Goal: Transaction & Acquisition: Purchase product/service

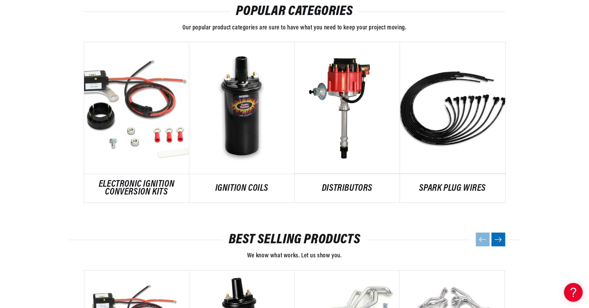
scroll to position [329, 0]
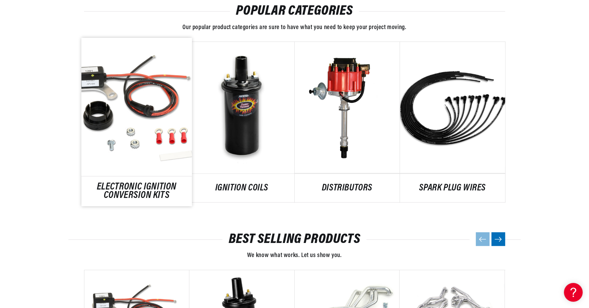
click at [115, 186] on link "ELECTRONIC IGNITION CONVERSION KITS" at bounding box center [136, 191] width 111 height 17
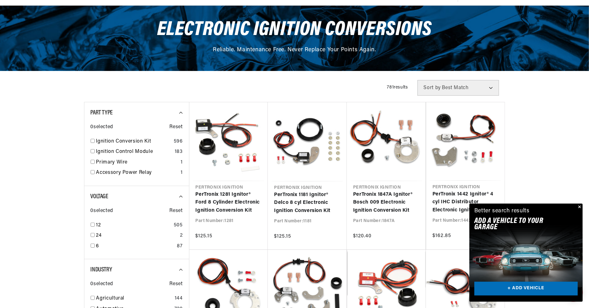
click at [582, 204] on button "Close" at bounding box center [580, 208] width 8 height 8
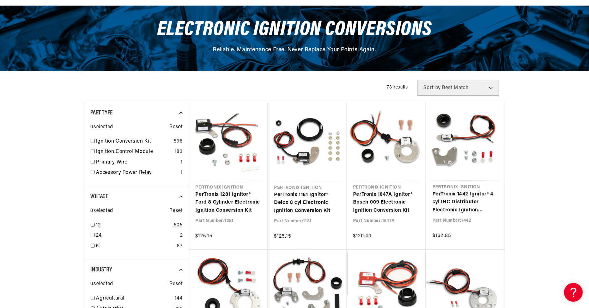
scroll to position [0, 189]
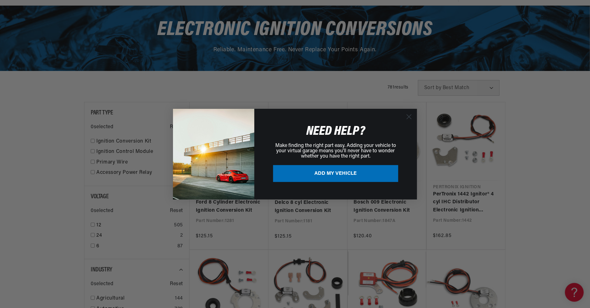
click at [408, 115] on circle "Close dialog" at bounding box center [409, 116] width 10 height 10
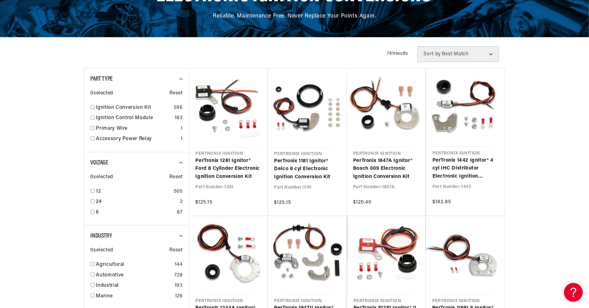
scroll to position [164, 0]
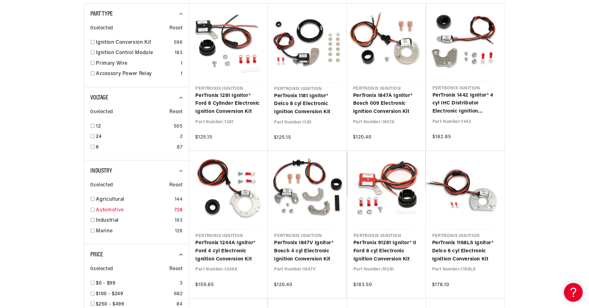
click at [91, 209] on input "checkbox" at bounding box center [93, 210] width 4 height 4
checkbox input "true"
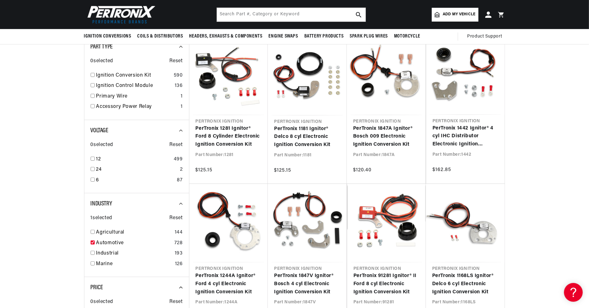
scroll to position [98, 0]
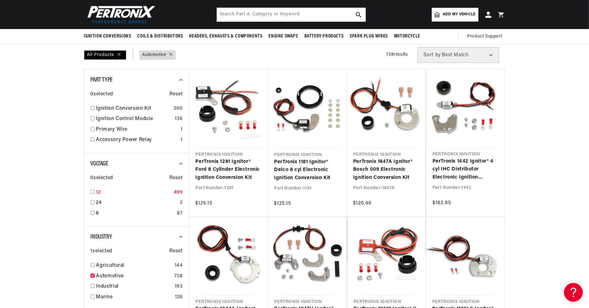
click at [93, 191] on input "checkbox" at bounding box center [93, 192] width 4 height 4
checkbox input "true"
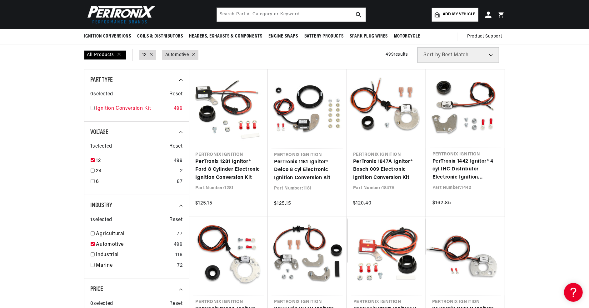
click at [94, 109] on input "checkbox" at bounding box center [93, 108] width 4 height 4
checkbox input "true"
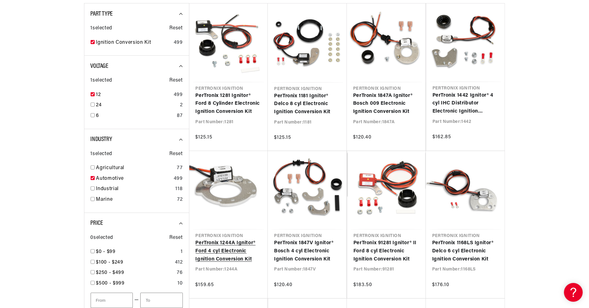
click at [229, 239] on link "PerTronix 1244A Ignitor® Ford 4 cyl Electronic Ignition Conversion Kit" at bounding box center [229, 251] width 66 height 24
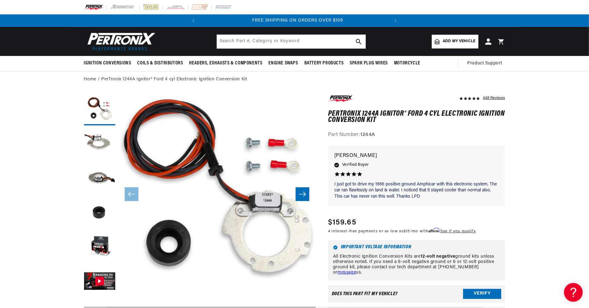
scroll to position [0, 189]
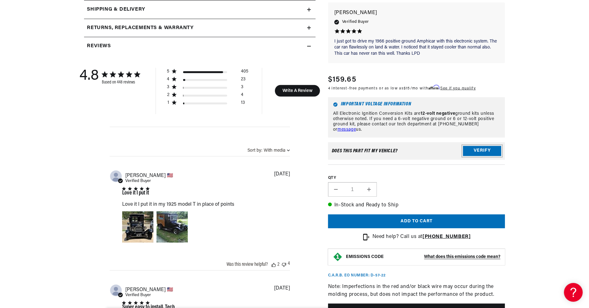
click at [486, 146] on button "Verify" at bounding box center [482, 151] width 38 height 10
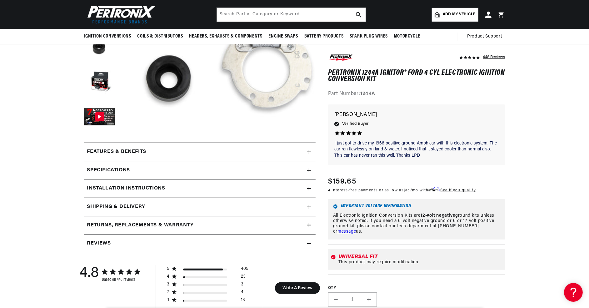
click at [123, 186] on h2 "Installation instructions" at bounding box center [126, 188] width 78 height 8
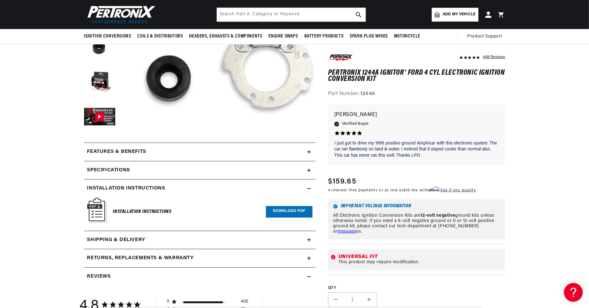
click at [280, 208] on link "Download PDF" at bounding box center [289, 212] width 47 height 12
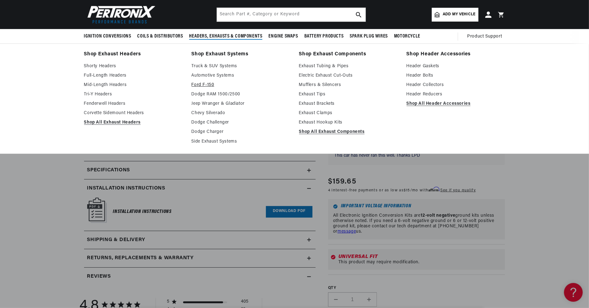
scroll to position [0, 0]
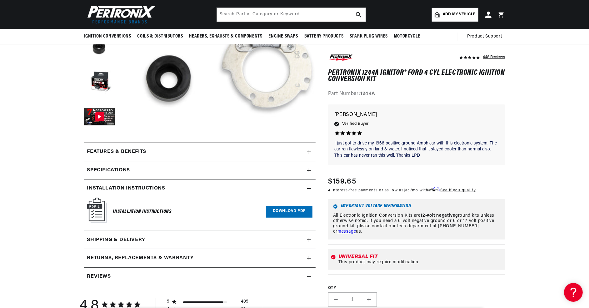
click at [105, 170] on h2 "Specifications" at bounding box center [108, 170] width 43 height 8
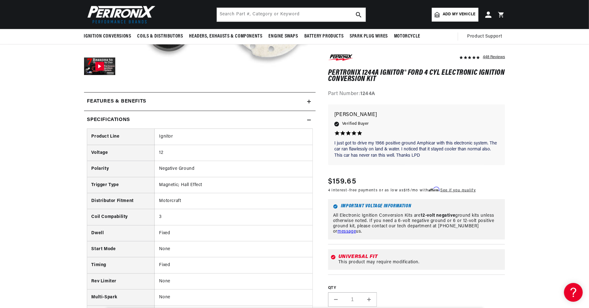
scroll to position [197, 0]
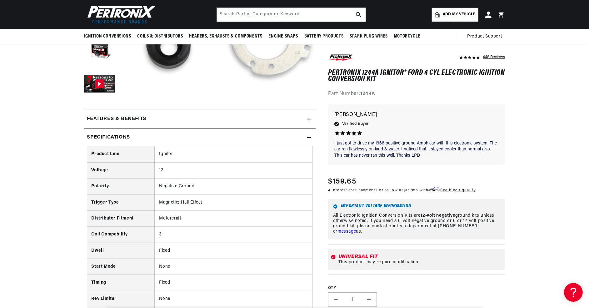
click at [109, 137] on h2 "Specifications" at bounding box center [108, 138] width 43 height 8
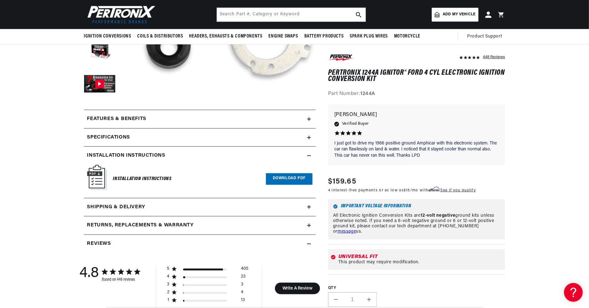
scroll to position [0, 189]
click at [118, 116] on h2 "Features & Benefits" at bounding box center [116, 119] width 59 height 8
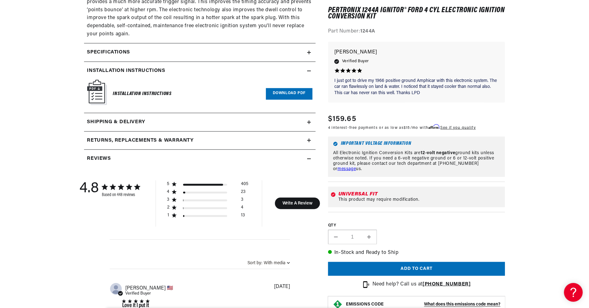
scroll to position [527, 0]
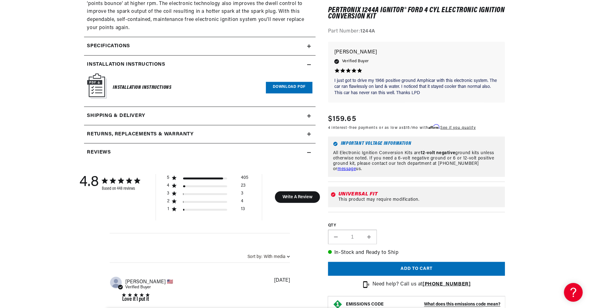
click at [117, 132] on h2 "Returns, Replacements & Warranty" at bounding box center [140, 134] width 107 height 8
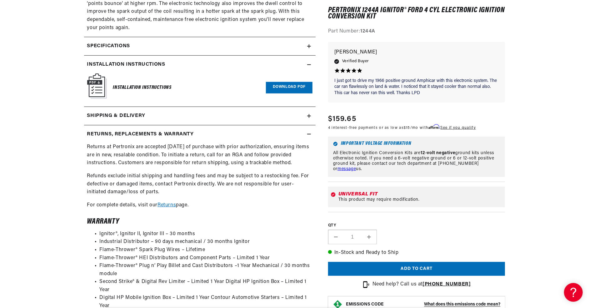
scroll to position [0, 189]
click at [117, 132] on h2 "Returns, Replacements & Warranty" at bounding box center [140, 134] width 107 height 8
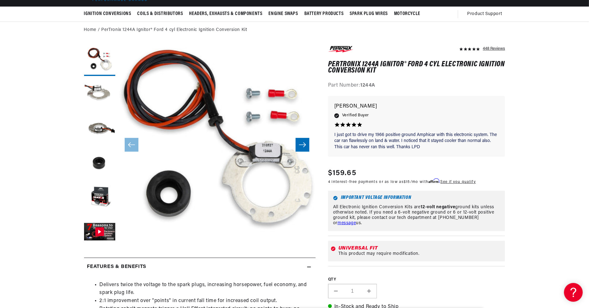
scroll to position [0, 0]
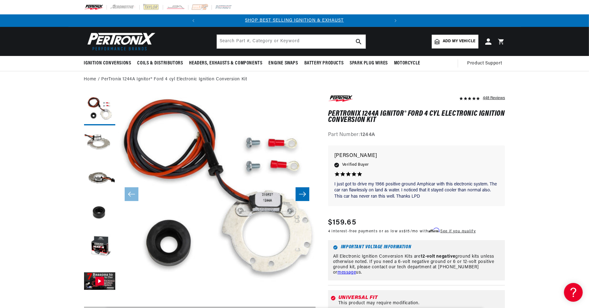
click at [303, 192] on icon "Slide right" at bounding box center [303, 194] width 8 height 6
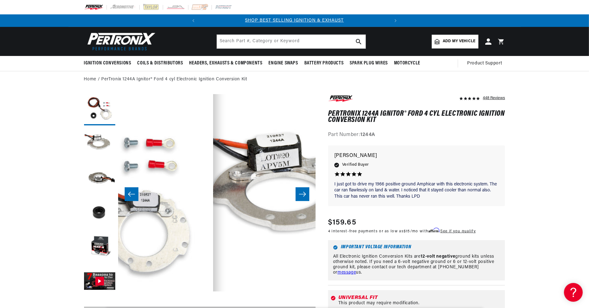
scroll to position [0, 197]
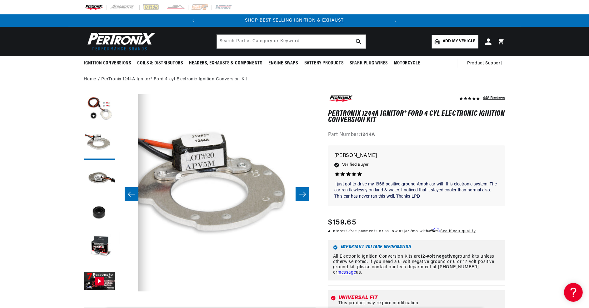
click at [303, 192] on icon "Slide right" at bounding box center [303, 194] width 8 height 6
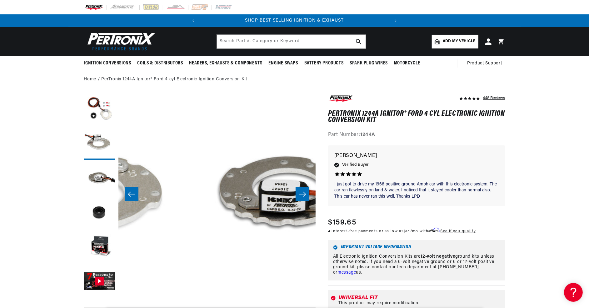
scroll to position [0, 395]
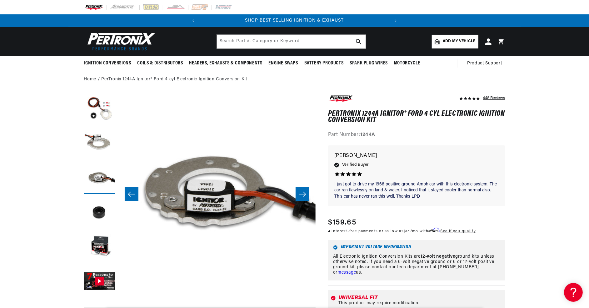
click at [303, 192] on icon "Slide right" at bounding box center [303, 194] width 8 height 6
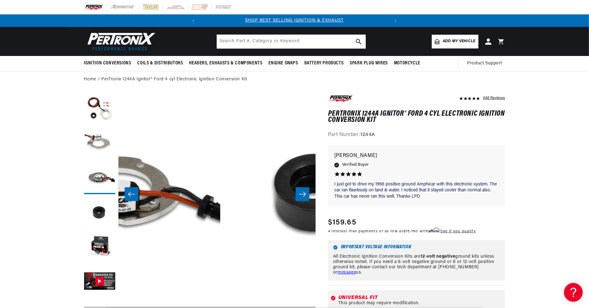
scroll to position [0, 592]
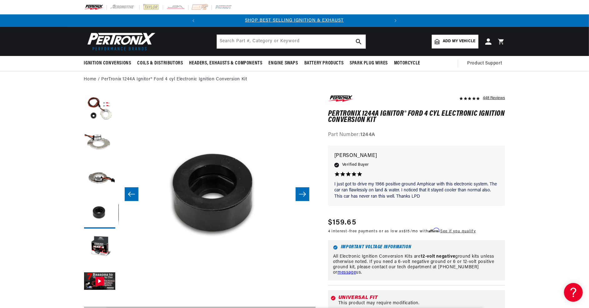
click at [303, 192] on icon "Slide right" at bounding box center [303, 194] width 8 height 6
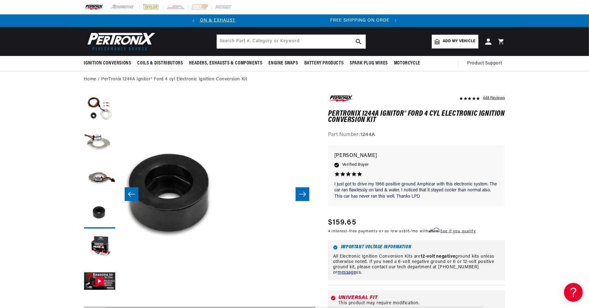
scroll to position [0, 0]
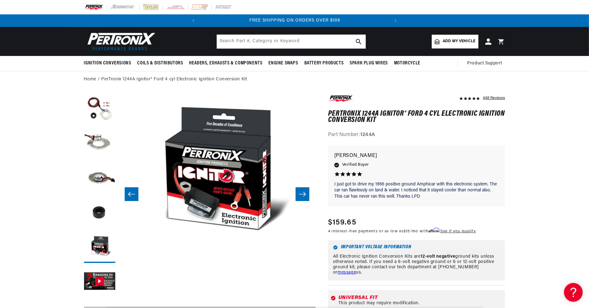
click at [303, 192] on icon "Slide right" at bounding box center [303, 194] width 8 height 6
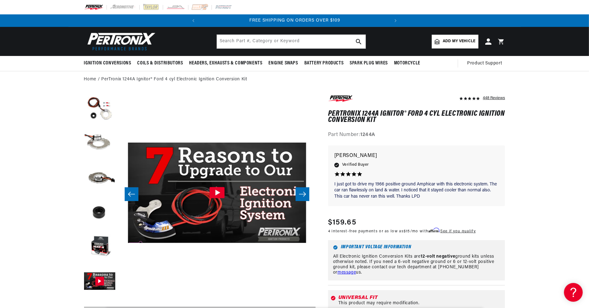
click at [445, 40] on span "Add my vehicle" at bounding box center [459, 41] width 33 height 6
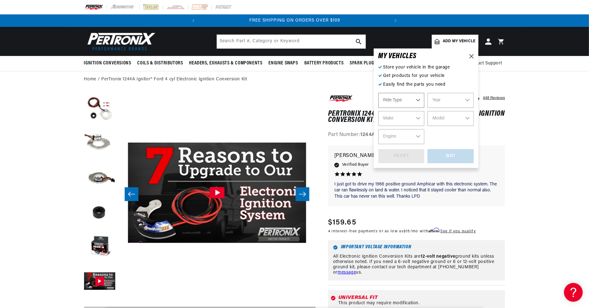
select select "Automotive"
click at [414, 101] on select "Automotive Agricultural Industrial Marine Motorcycle" at bounding box center [402, 100] width 46 height 15
click at [446, 100] on select "Year 2026 2025 2024 2023 2022 2021 2020 2019 2018 2017 2016 2015 2014 2013 2012…" at bounding box center [451, 100] width 46 height 15
select select "1974"
click at [428, 93] on select "Year 2026 2025 2024 2023 2022 2021 2020 2019 2018 2017 2016 2015 2014 2013 2012…" at bounding box center [451, 100] width 46 height 15
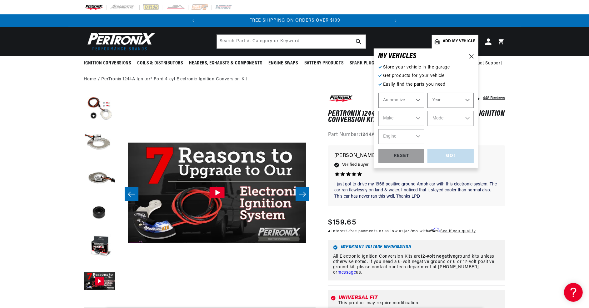
select select "1974"
click at [409, 123] on select "Make Alfa Romeo American Motors Aston Martin Audi Austin Avanti BMW Buick Cadil…" at bounding box center [402, 118] width 46 height 15
select select "Ford"
click at [379, 111] on select "Make Alfa Romeo American Motors Aston Martin Audi Austin Avanti BMW Buick Cadil…" at bounding box center [402, 118] width 46 height 15
select select "Ford"
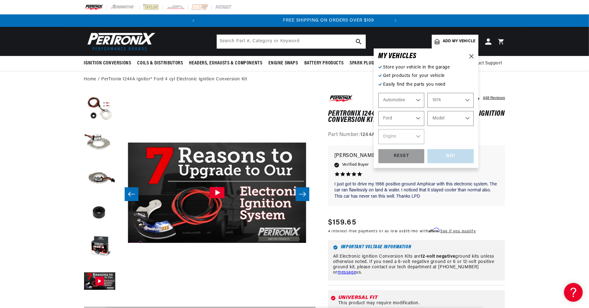
scroll to position [0, 3]
click at [439, 118] on select "Model Bronco Country Sedan Country Squire Custom 500 E-100 Econoline E-200 Econ…" at bounding box center [451, 118] width 46 height 15
select select "Pinto"
click at [428, 111] on select "Model Bronco Country Sedan Country Squire Custom 500 E-100 Econoline E-200 Econ…" at bounding box center [451, 118] width 46 height 15
select select "Pinto"
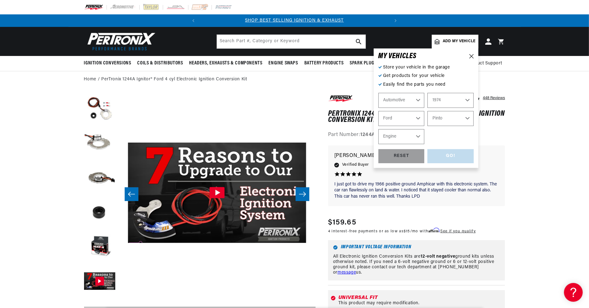
click at [400, 140] on select "Engine 1.6L 122cid / 2.0L 140cid / 2.3L" at bounding box center [402, 136] width 46 height 15
select select "140cid-2.3L"
click at [379, 129] on select "Engine 1.6L 122cid / 2.0L 140cid / 2.3L" at bounding box center [402, 136] width 46 height 15
select select "140cid-2.3L"
click at [451, 155] on div "GO!" at bounding box center [451, 156] width 46 height 14
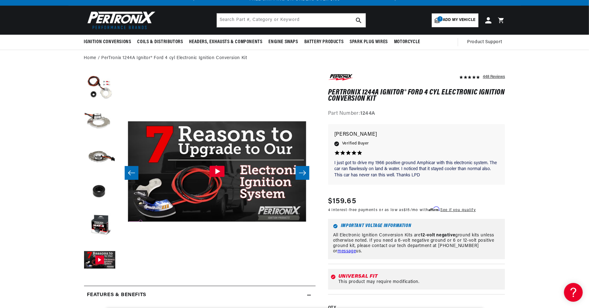
scroll to position [33, 0]
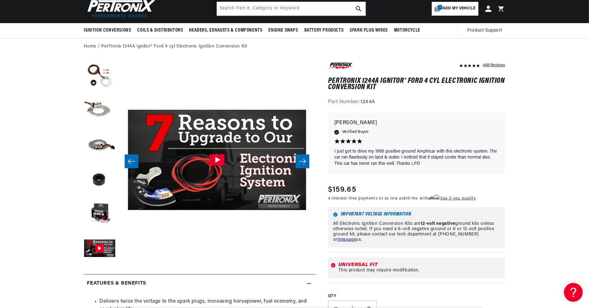
click at [365, 270] on div "This product may require modification." at bounding box center [421, 270] width 164 height 5
click at [221, 159] on icon "Gallery Viewer" at bounding box center [217, 159] width 15 height 11
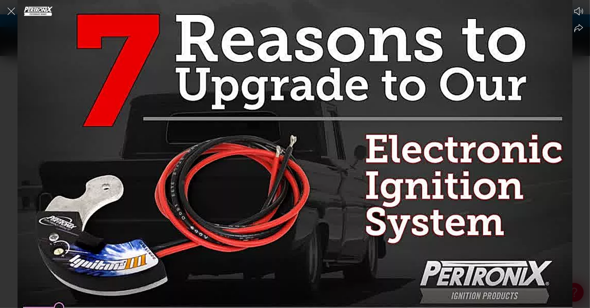
scroll to position [0, 3]
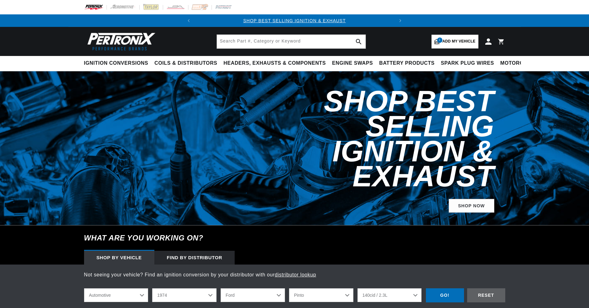
select select "1974"
select select "Ford"
select select "Pinto"
select select "140cid-2.3L"
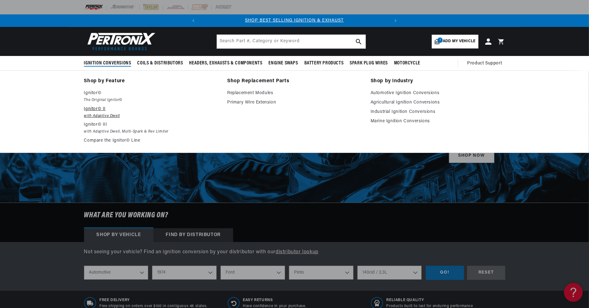
click at [92, 107] on p "Ignitor© II" at bounding box center [151, 109] width 135 height 8
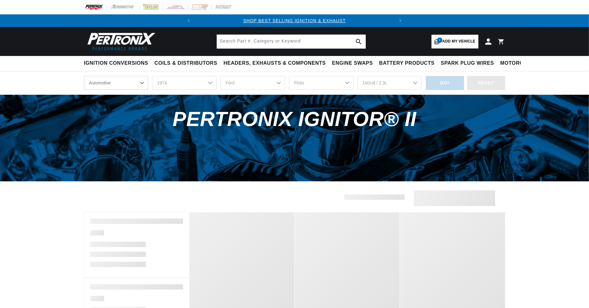
select select "1974"
select select "Ford"
select select "Pinto"
select select "140cid-2.3L"
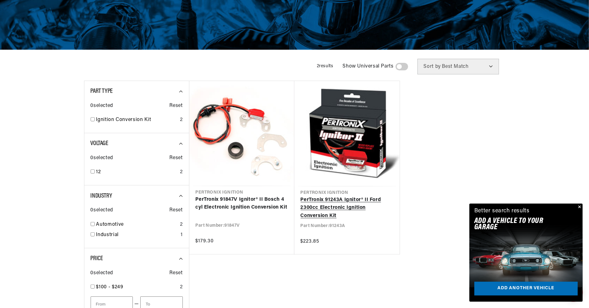
click at [316, 205] on link "PerTronix 91243A Ignitor® II Ford 2300cc Electronic Ignition Conversion Kit" at bounding box center [347, 208] width 93 height 24
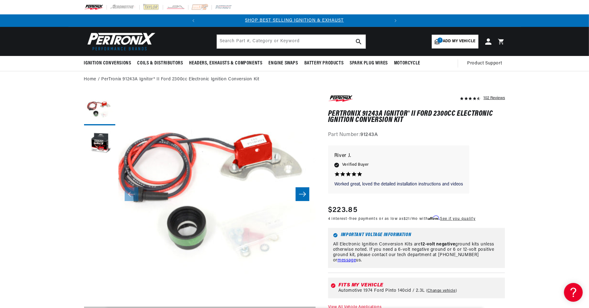
click at [305, 192] on icon "Slide right" at bounding box center [303, 194] width 8 height 6
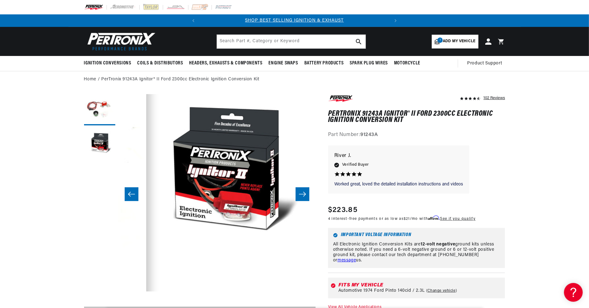
scroll to position [0, 197]
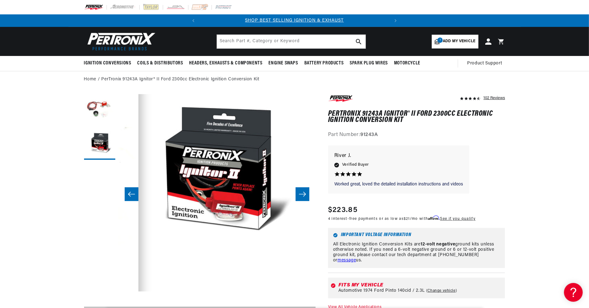
click at [305, 192] on icon "Slide right" at bounding box center [303, 194] width 8 height 6
click at [132, 192] on icon "Slide left" at bounding box center [132, 194] width 8 height 6
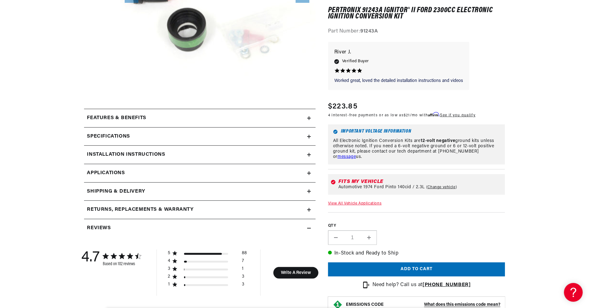
scroll to position [263, 0]
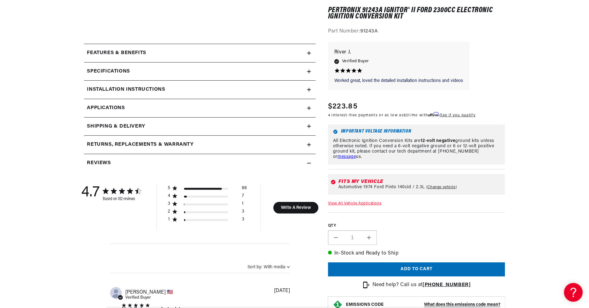
click at [357, 203] on link "View All Vehicle Applications" at bounding box center [354, 204] width 53 height 4
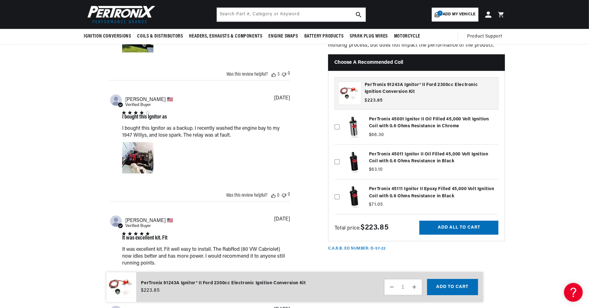
click at [432, 193] on label at bounding box center [417, 197] width 164 height 32
click at [340, 189] on input "checkbox" at bounding box center [337, 186] width 5 height 5
checkbox input "true"
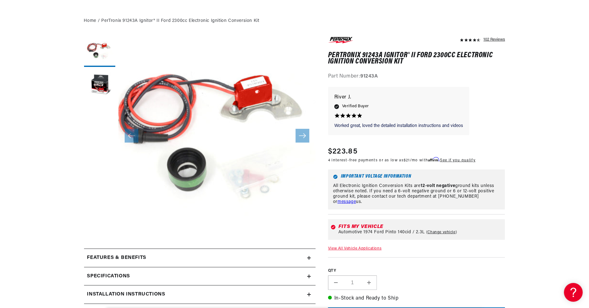
scroll to position [164, 0]
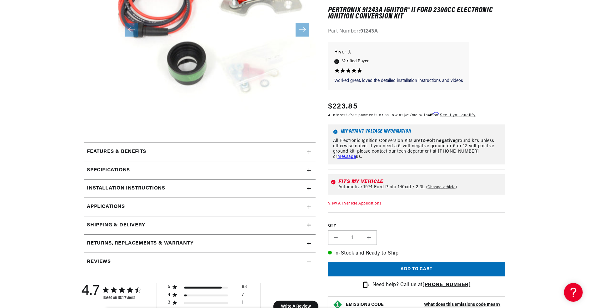
click at [119, 186] on h2 "Installation instructions" at bounding box center [126, 188] width 78 height 8
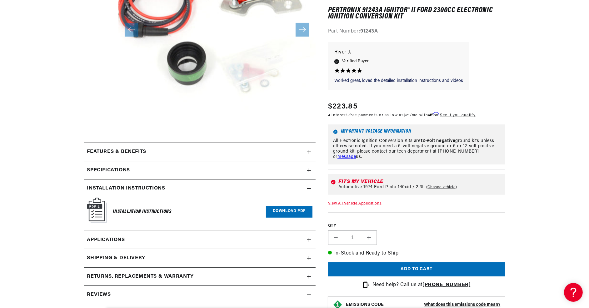
scroll to position [0, 33]
click at [295, 212] on link "Download PDF" at bounding box center [289, 212] width 47 height 12
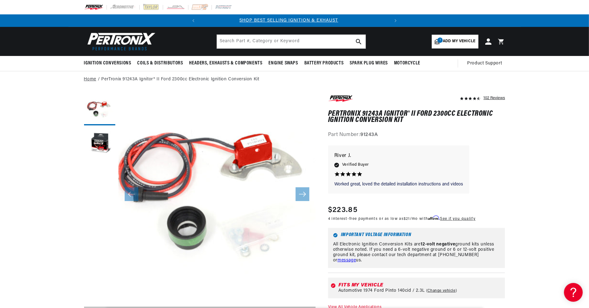
scroll to position [0, 0]
click at [89, 78] on link "Home" at bounding box center [90, 79] width 12 height 7
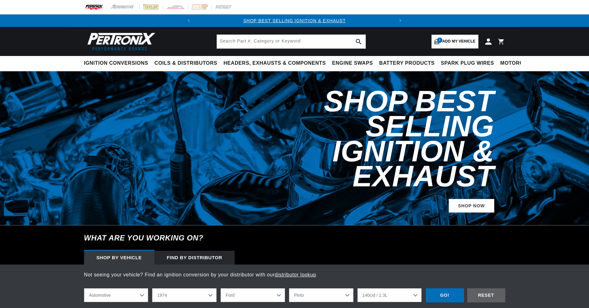
select select "1974"
select select "Ford"
select select "Pinto"
select select "140cid-2.3L"
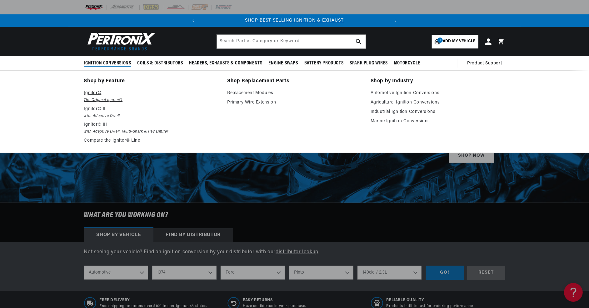
click at [94, 92] on p "Ignitor©" at bounding box center [151, 93] width 135 height 8
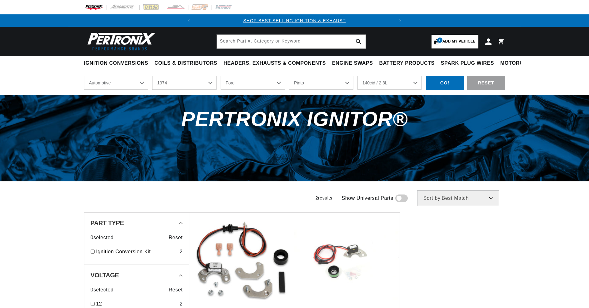
select select "1974"
select select "Ford"
select select "Pinto"
select select "140cid-2.3L"
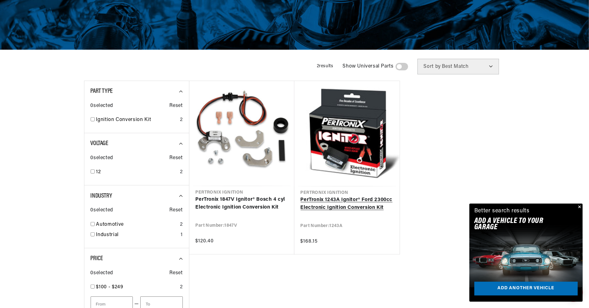
click at [348, 203] on link "PerTronix 1243A Ignitor® Ford 2300cc Electronic Ignition Conversion Kit" at bounding box center [347, 204] width 93 height 16
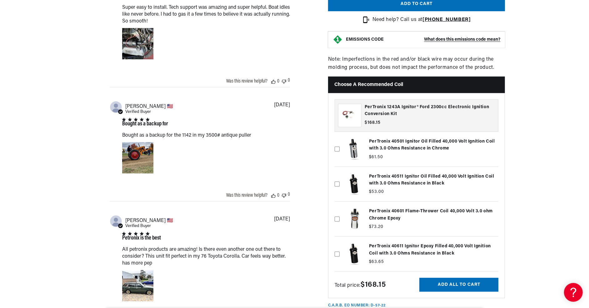
click at [397, 240] on label at bounding box center [417, 255] width 164 height 32
click at [340, 242] on input "checkbox" at bounding box center [337, 244] width 5 height 5
checkbox input "true"
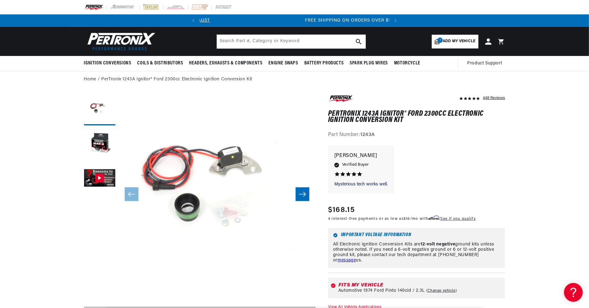
scroll to position [0, 189]
click at [300, 196] on icon "Slide right" at bounding box center [303, 194] width 8 height 6
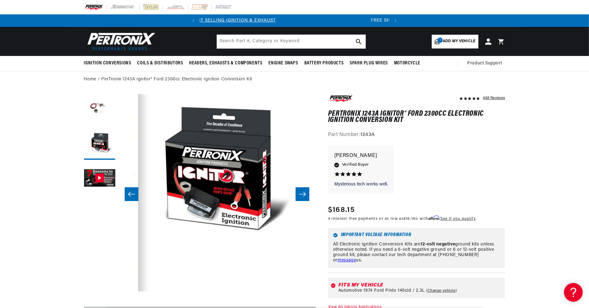
scroll to position [0, 0]
click at [300, 196] on icon "Slide right" at bounding box center [303, 194] width 8 height 6
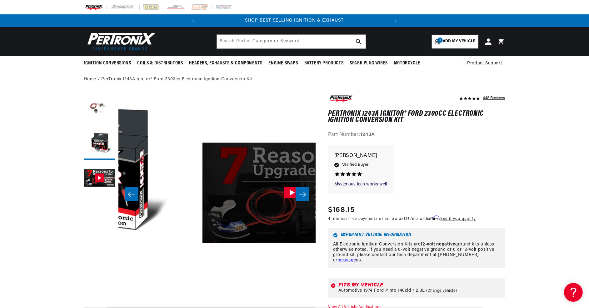
scroll to position [0, 395]
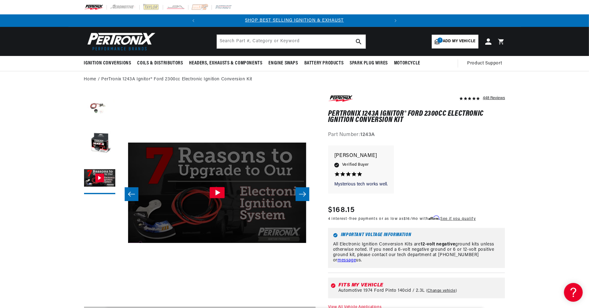
click at [300, 196] on icon "Slide right" at bounding box center [303, 194] width 8 height 6
click at [129, 190] on button "Slide left" at bounding box center [132, 194] width 14 height 14
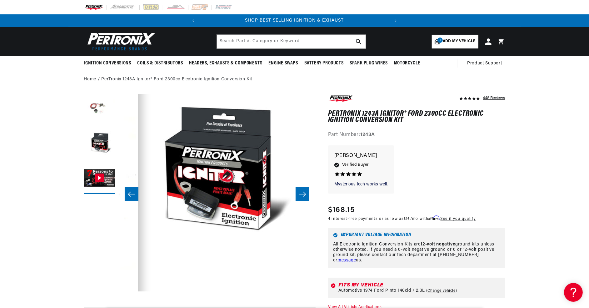
click at [129, 190] on button "Slide left" at bounding box center [132, 194] width 14 height 14
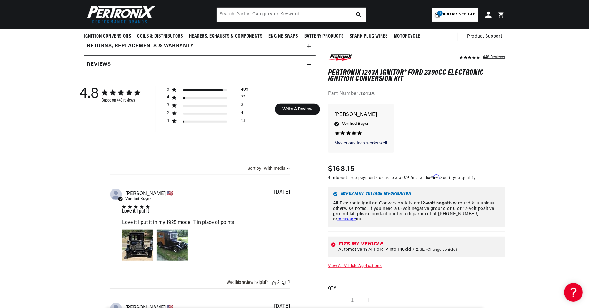
scroll to position [0, 0]
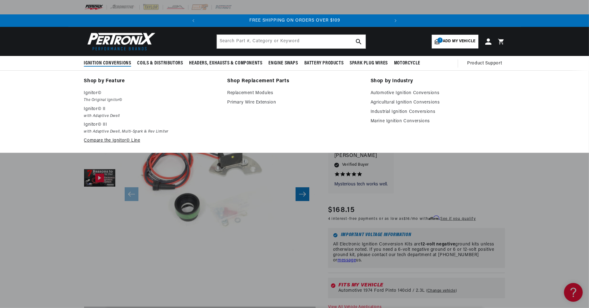
click at [104, 142] on link "Compare the Ignitor© Line" at bounding box center [151, 141] width 135 height 8
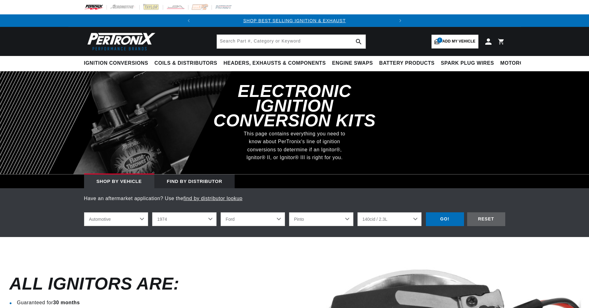
select select "1974"
select select "Ford"
select select "Pinto"
select select "140cid-2.3L"
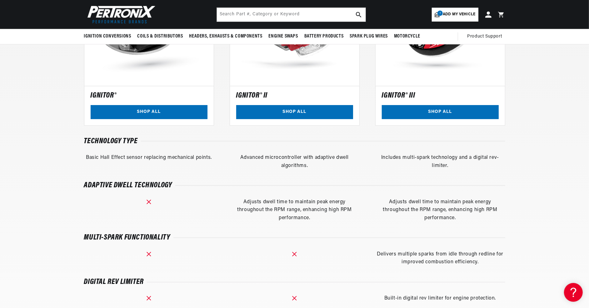
scroll to position [0, 189]
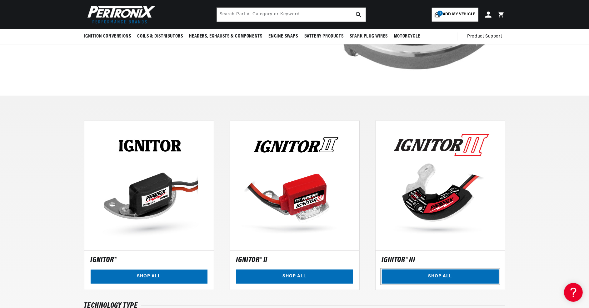
click at [441, 274] on link "SHOP ALL" at bounding box center [440, 277] width 117 height 14
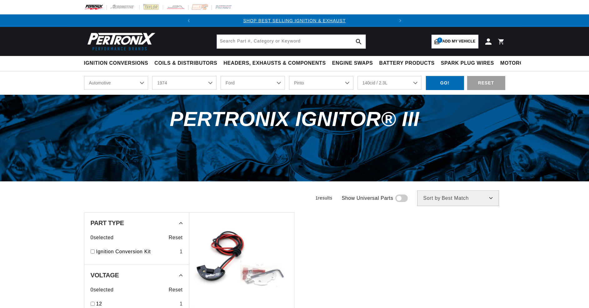
select select "1974"
select select "Ford"
select select "Pinto"
select select "140cid-2.3L"
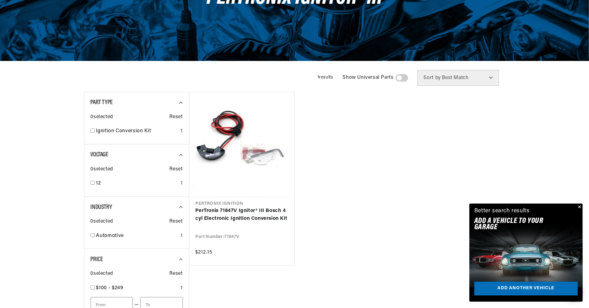
scroll to position [132, 0]
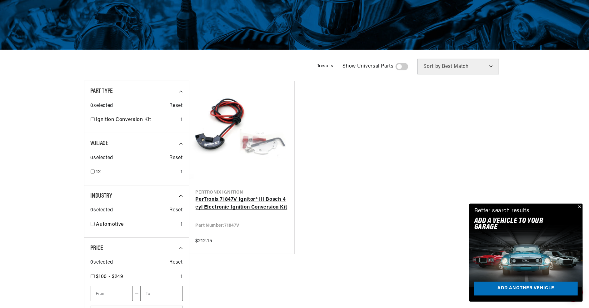
click at [258, 202] on link "PerTronix 71847V Ignitor® III Bosch 4 cyl Electronic Ignition Conversion Kit" at bounding box center [242, 204] width 93 height 16
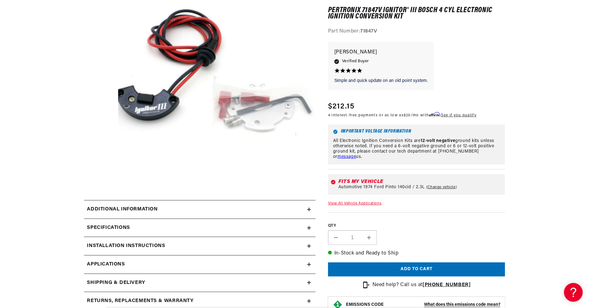
scroll to position [132, 0]
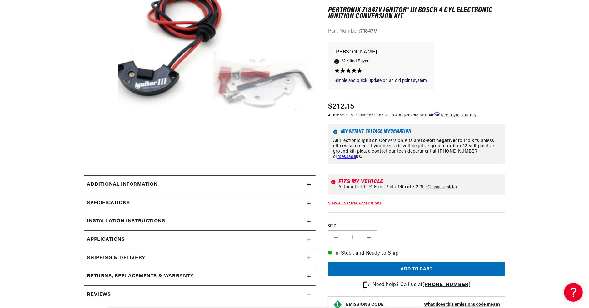
click at [123, 221] on h2 "Installation instructions" at bounding box center [126, 221] width 78 height 8
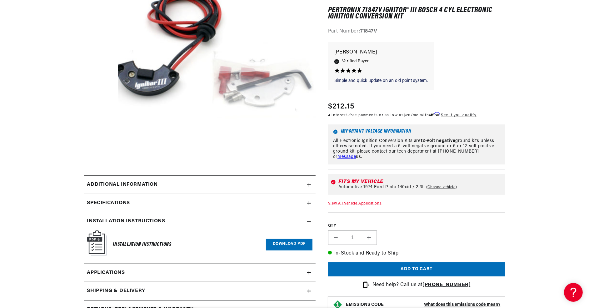
click at [292, 241] on link "Download PDF" at bounding box center [289, 245] width 47 height 12
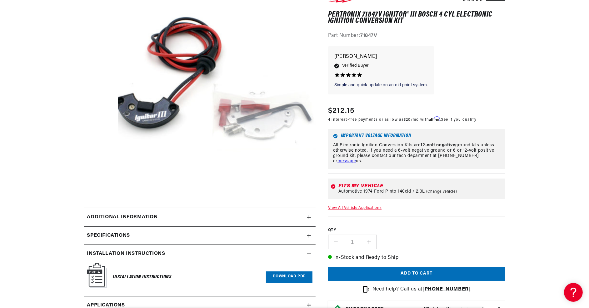
scroll to position [0, 0]
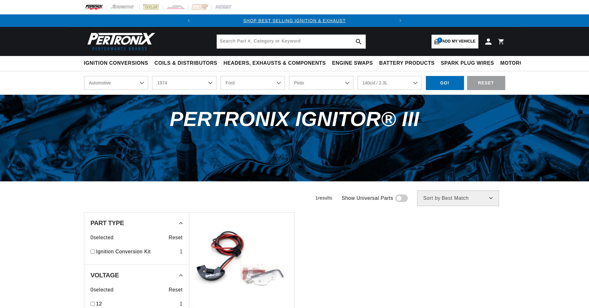
select select "1974"
select select "Ford"
select select "Pinto"
select select "140cid-2.3L"
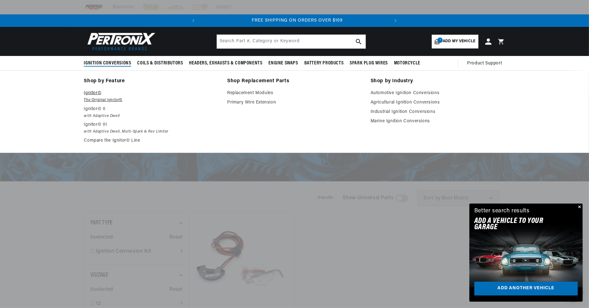
scroll to position [0, 189]
click at [92, 107] on p "Ignitor© II" at bounding box center [151, 109] width 135 height 8
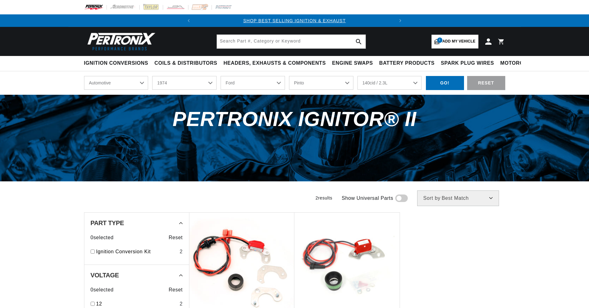
select select "1974"
select select "Ford"
select select "Pinto"
select select "140cid-2.3L"
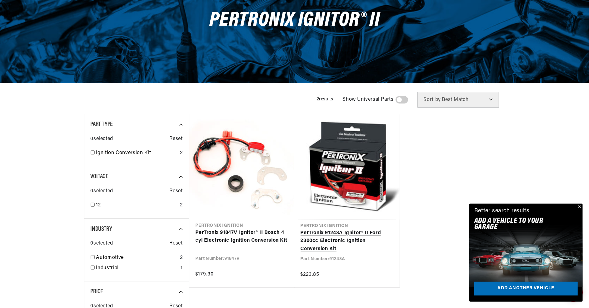
click at [330, 241] on link "PerTronix 91243A Ignitor® II Ford 2300cc Electronic Ignition Conversion Kit" at bounding box center [347, 241] width 93 height 24
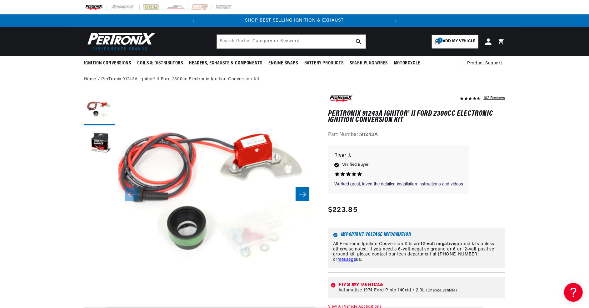
click at [372, 133] on strong "91243A" at bounding box center [370, 134] width 18 height 5
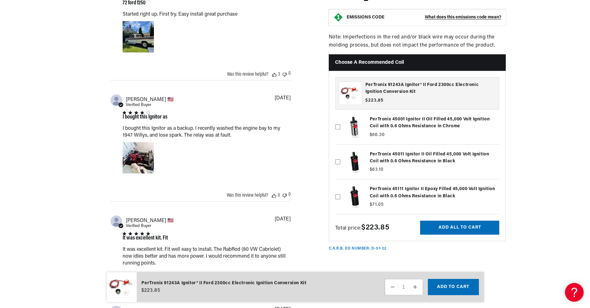
scroll to position [0, 189]
click at [411, 197] on label at bounding box center [417, 197] width 164 height 32
click at [340, 189] on input "checkbox" at bounding box center [337, 186] width 5 height 5
checkbox input "true"
click at [436, 225] on button "Add all to cart" at bounding box center [459, 228] width 79 height 14
